Goal: Task Accomplishment & Management: Complete application form

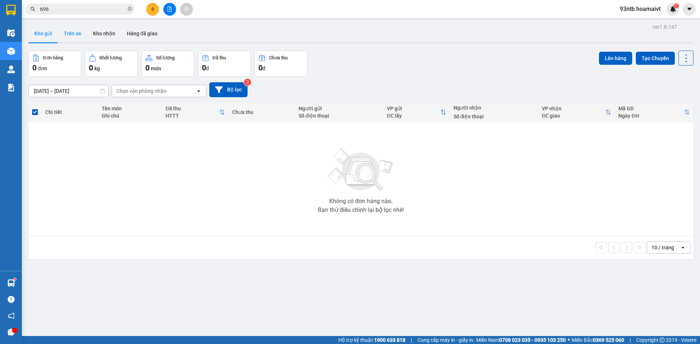
click at [71, 35] on button "Trên xe" at bounding box center [72, 33] width 29 height 17
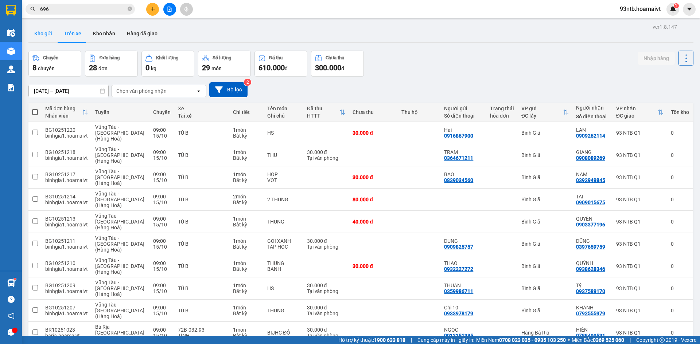
click at [51, 36] on button "Kho gửi" at bounding box center [43, 33] width 30 height 17
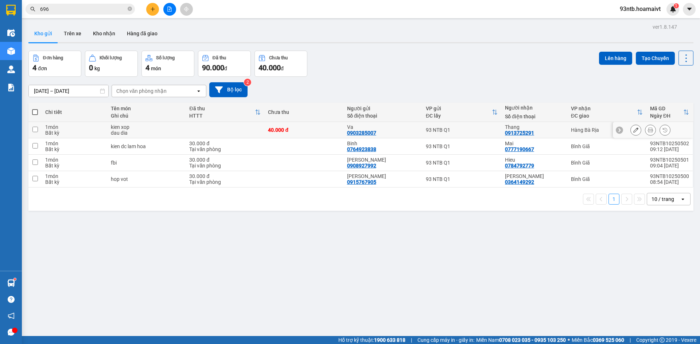
click at [555, 132] on div "Thang 0913725291" at bounding box center [534, 130] width 59 height 12
checkbox input "true"
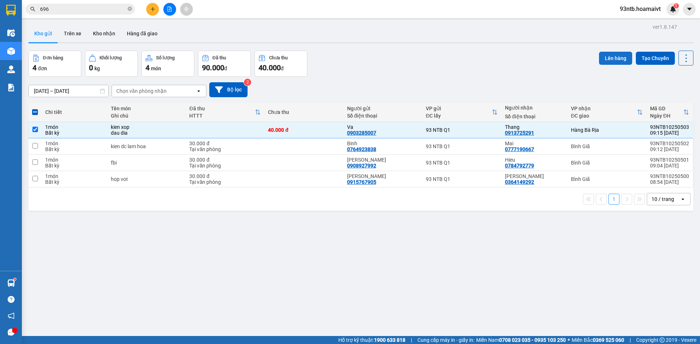
click at [611, 62] on button "Lên hàng" at bounding box center [615, 58] width 33 height 13
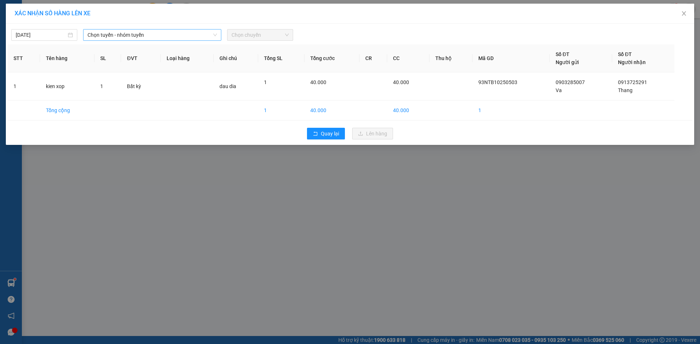
click at [137, 37] on span "Chọn tuyến - nhóm tuyến" at bounding box center [151, 35] width 129 height 11
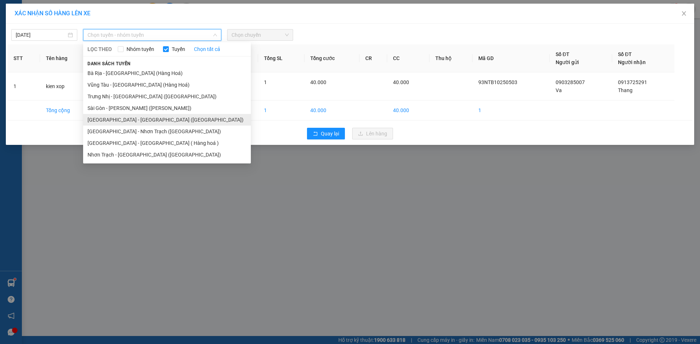
click at [118, 122] on li "[GEOGRAPHIC_DATA] - [GEOGRAPHIC_DATA] ([GEOGRAPHIC_DATA])" at bounding box center [167, 120] width 168 height 12
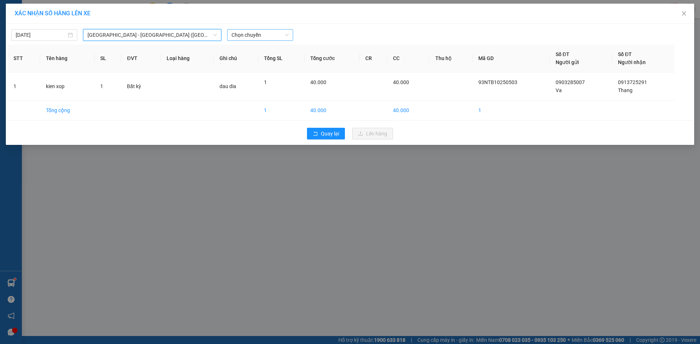
click at [239, 36] on span "Chọn chuyến" at bounding box center [259, 35] width 57 height 11
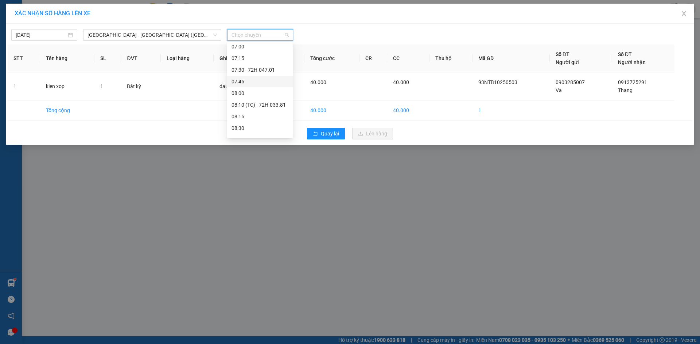
scroll to position [109, 0]
click at [246, 124] on div "09:15" at bounding box center [259, 127] width 57 height 8
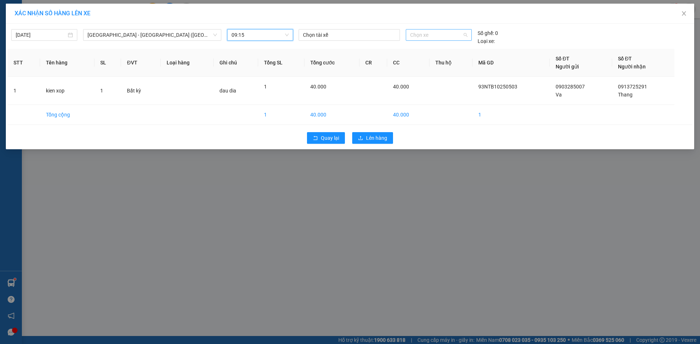
click at [414, 37] on span "Chọn xe" at bounding box center [438, 35] width 57 height 11
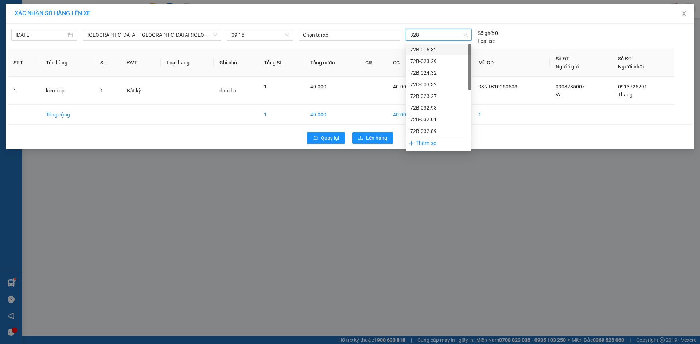
type input "3289"
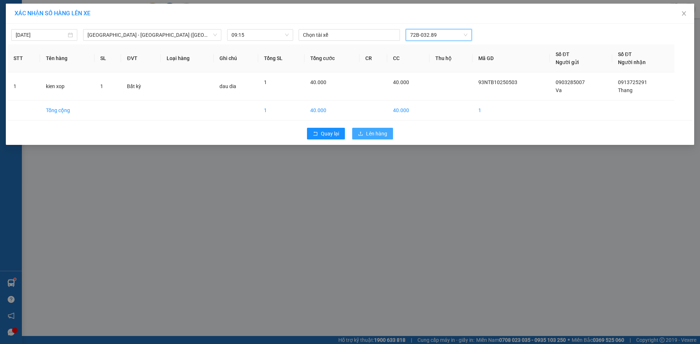
click at [381, 132] on span "Lên hàng" at bounding box center [376, 134] width 21 height 8
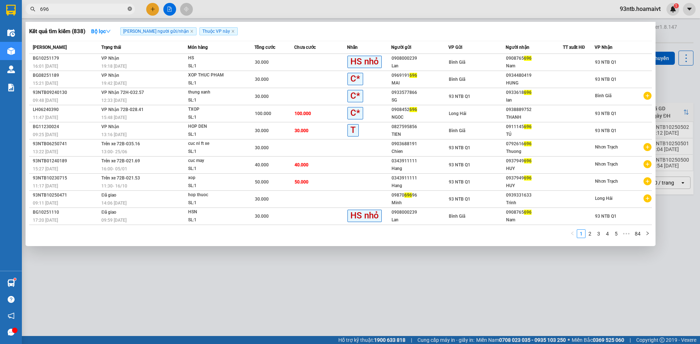
click at [130, 9] on icon "close-circle" at bounding box center [130, 9] width 4 height 4
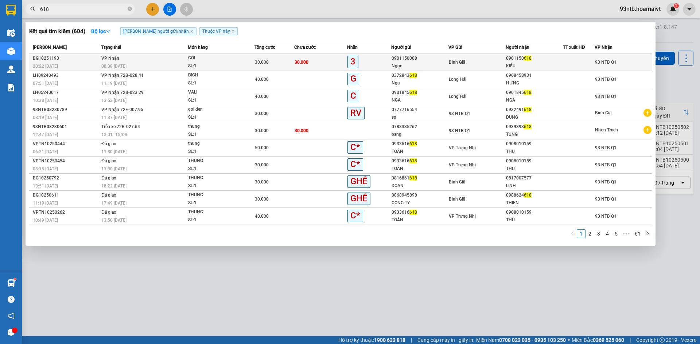
type input "618"
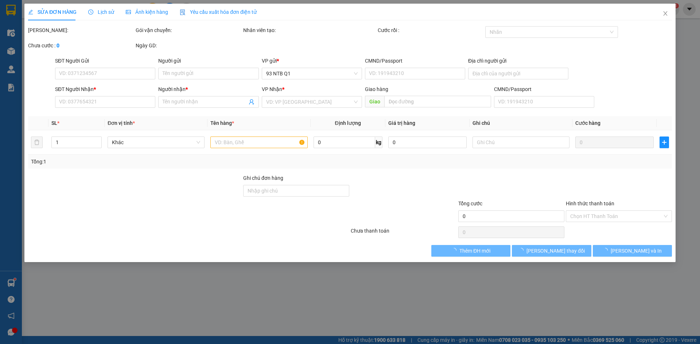
type input "0901150008"
type input "Ngọc"
type input "0901150618"
type input "KIỀU"
type input "30.000"
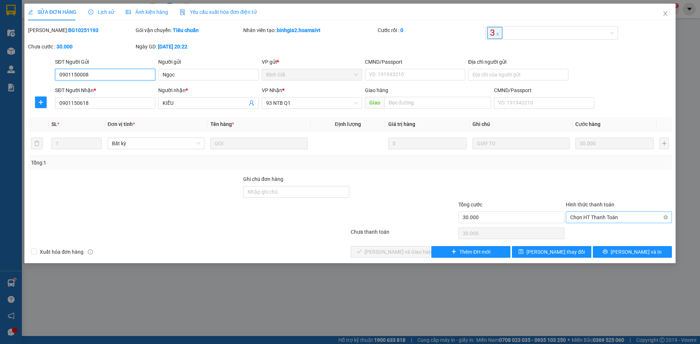
click at [590, 218] on span "Chọn HT Thanh Toán" at bounding box center [618, 217] width 97 height 11
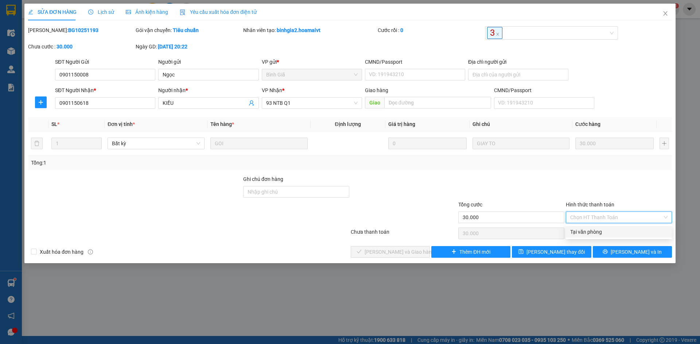
click at [589, 234] on div "Tại văn phòng" at bounding box center [618, 232] width 97 height 8
type input "0"
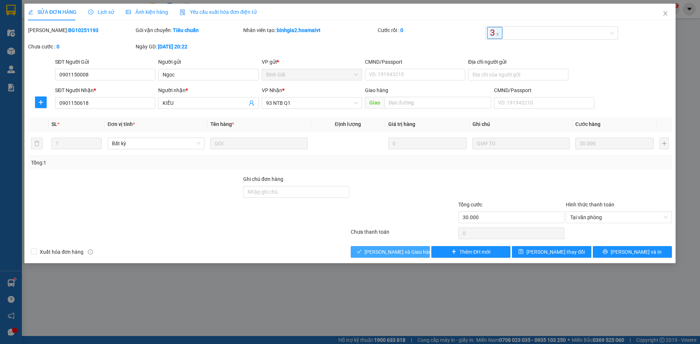
click at [403, 249] on span "[PERSON_NAME] và Giao hàng" at bounding box center [399, 252] width 70 height 8
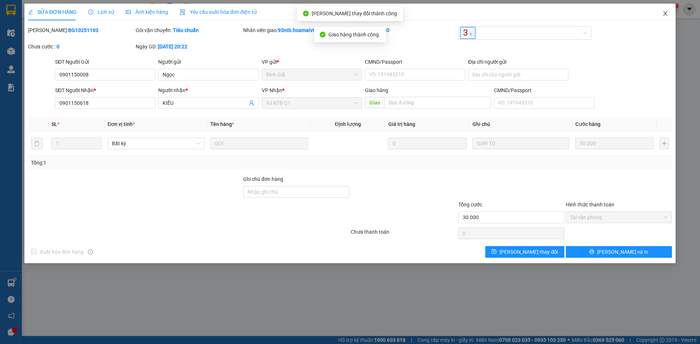
click at [664, 13] on icon "close" at bounding box center [665, 14] width 6 height 6
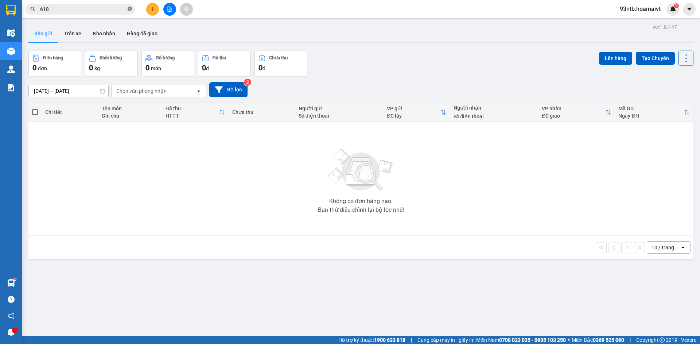
click at [128, 9] on icon "close-circle" at bounding box center [130, 9] width 4 height 4
click at [128, 9] on span at bounding box center [130, 9] width 4 height 8
